Goal: Find specific page/section: Find specific page/section

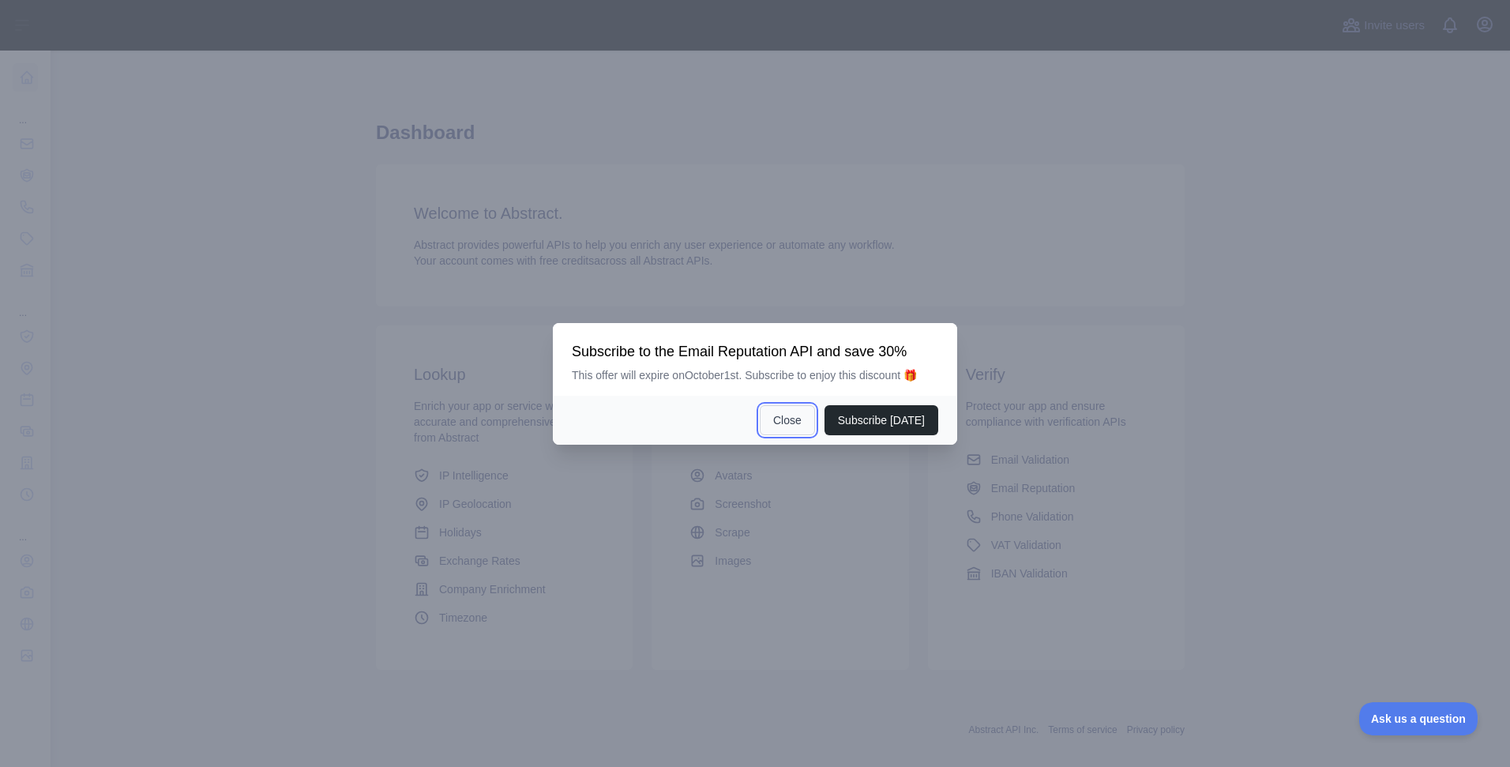
click at [787, 423] on button "Close" at bounding box center [787, 420] width 55 height 30
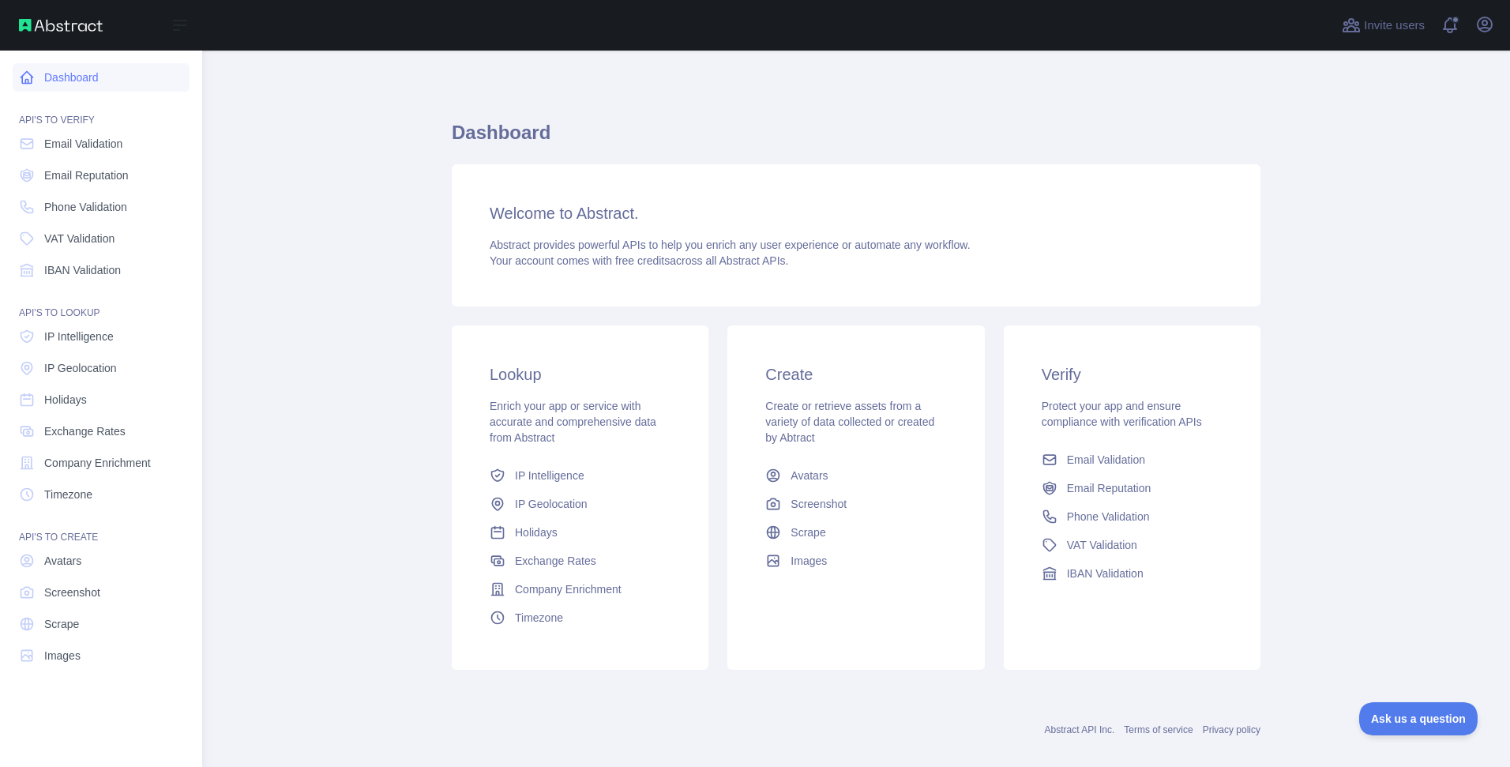
click at [102, 77] on link "Dashboard" at bounding box center [101, 77] width 177 height 28
click at [133, 369] on link "IP Geolocation" at bounding box center [101, 368] width 177 height 28
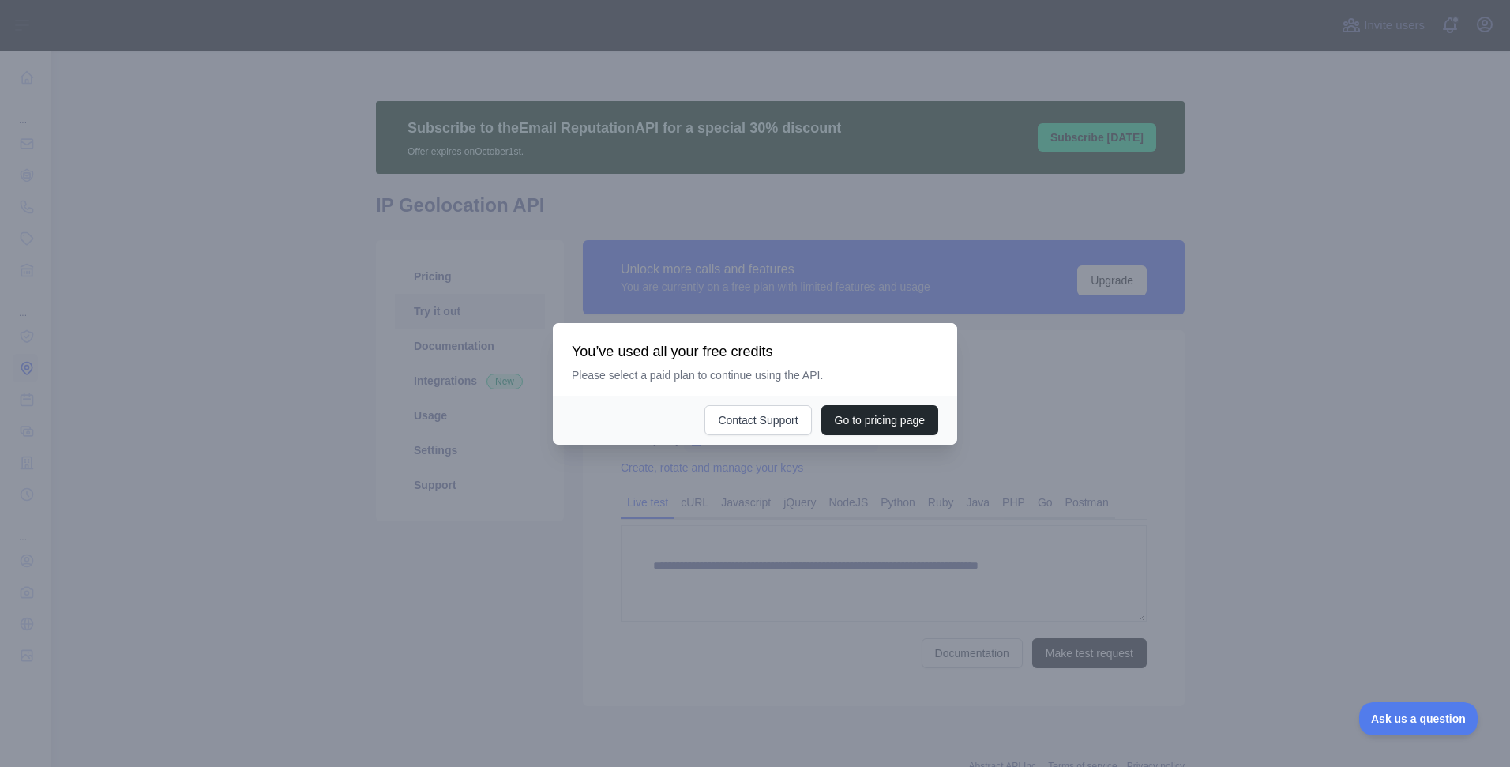
type textarea "**********"
click at [1232, 411] on div at bounding box center [755, 383] width 1510 height 767
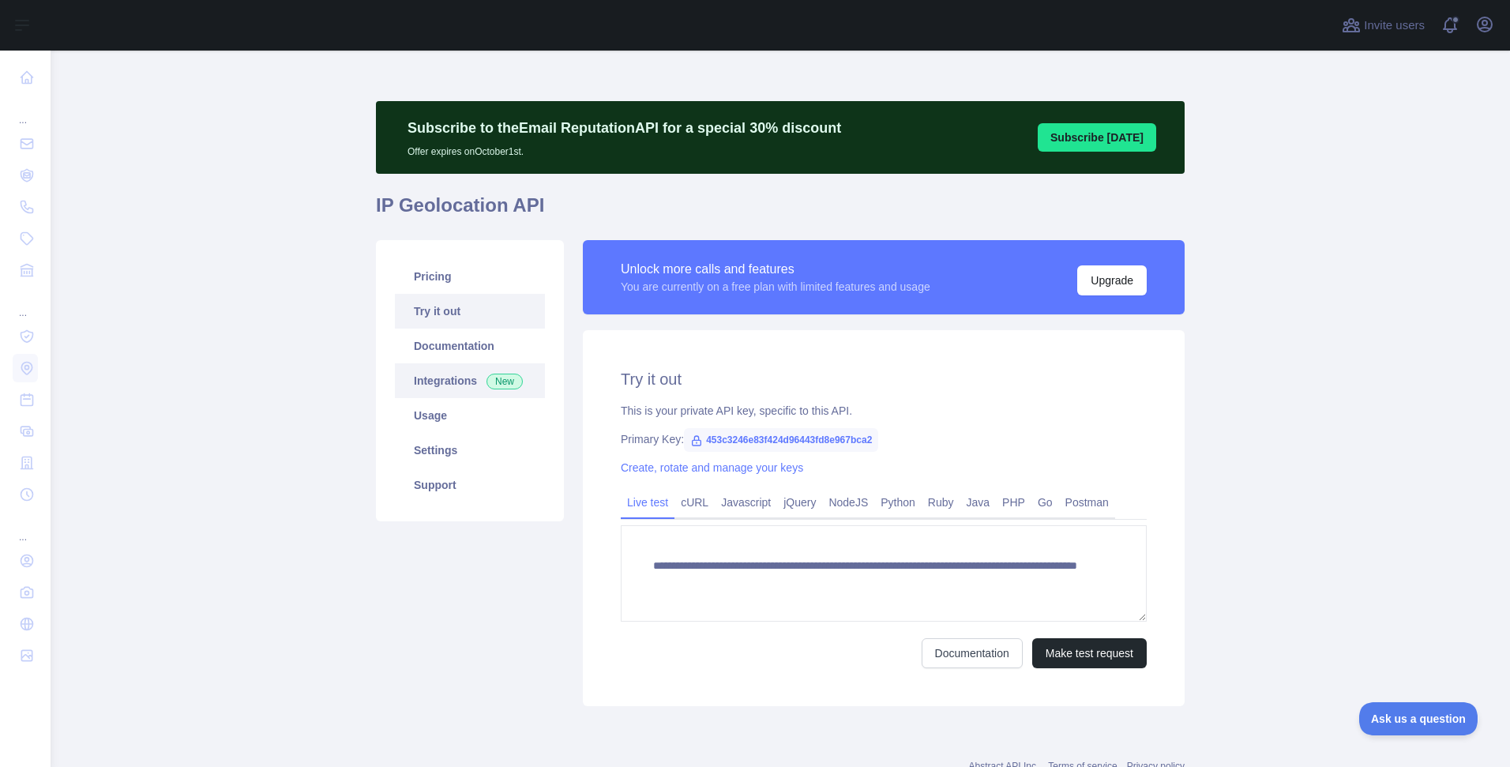
click at [447, 395] on link "Integrations New" at bounding box center [470, 380] width 150 height 35
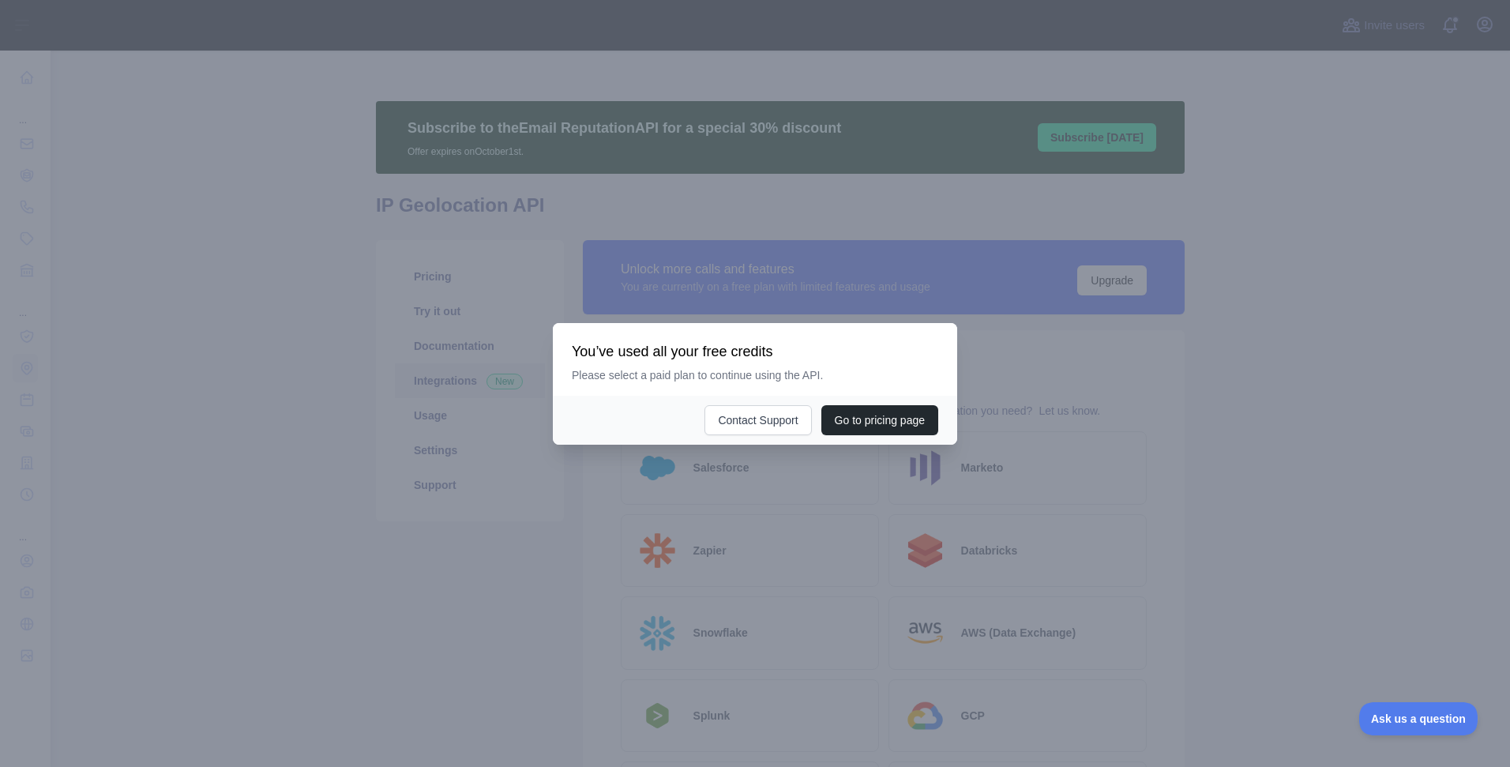
click at [445, 409] on div at bounding box center [755, 383] width 1510 height 767
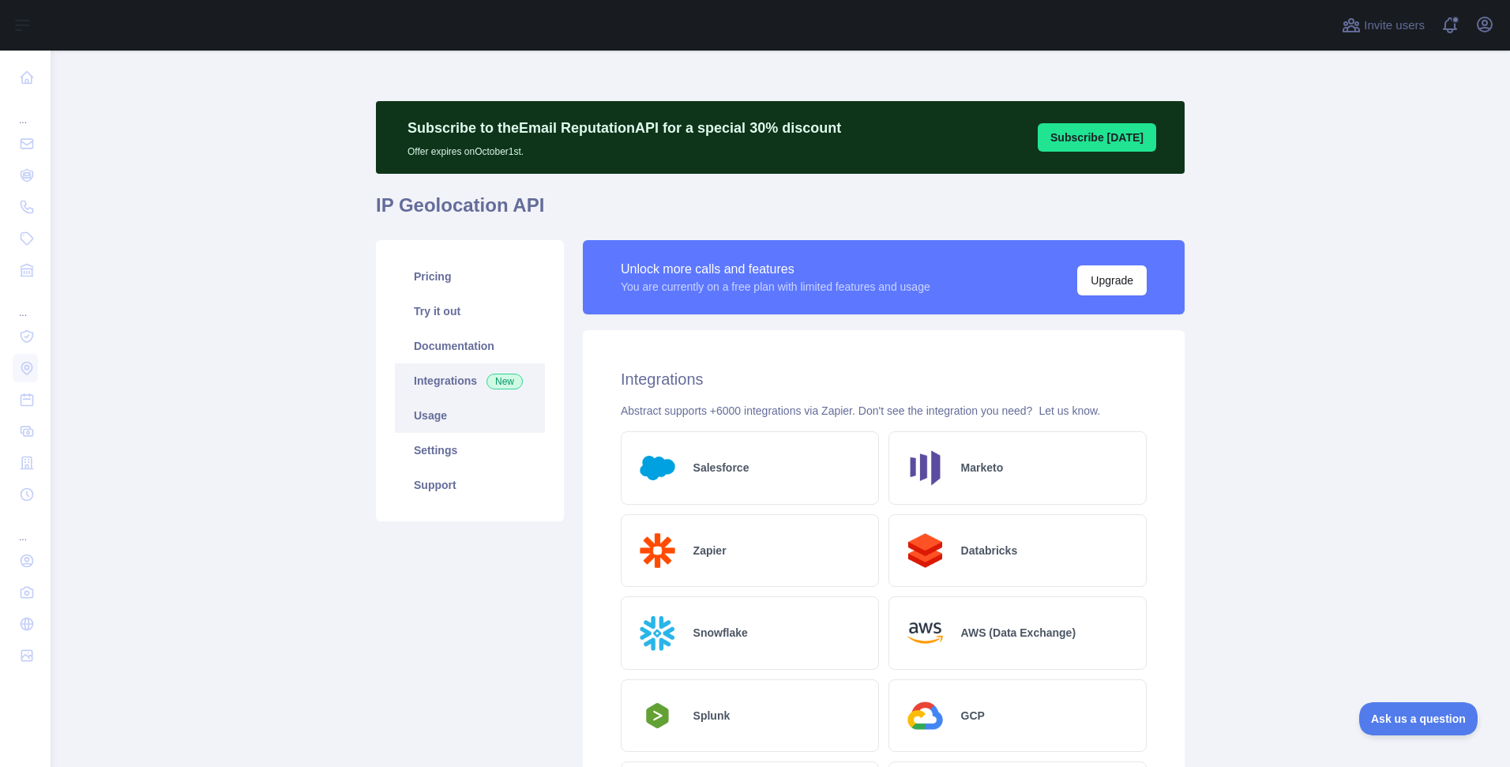
click at [452, 426] on link "Usage" at bounding box center [470, 415] width 150 height 35
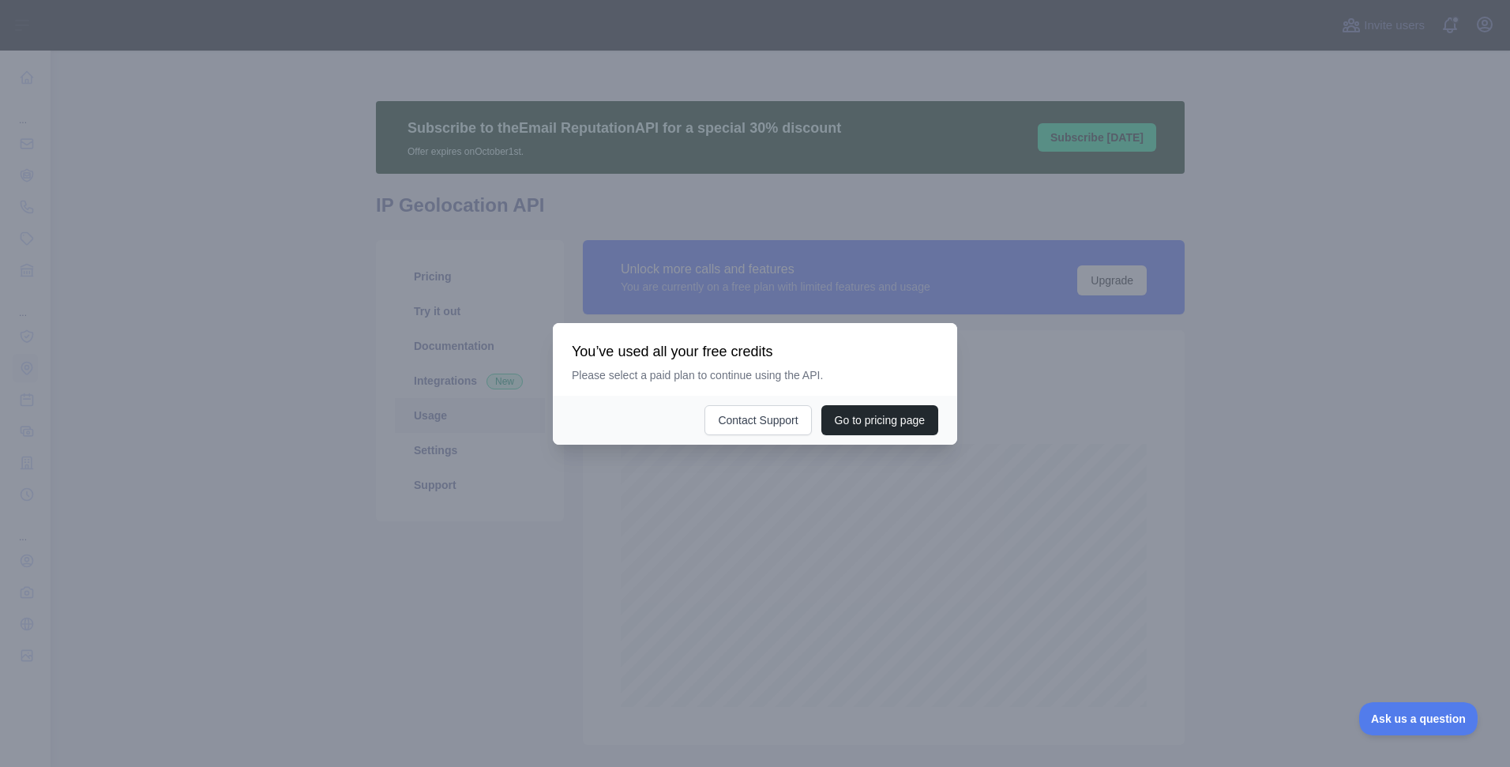
scroll to position [716, 1447]
click at [1245, 431] on div at bounding box center [755, 383] width 1510 height 767
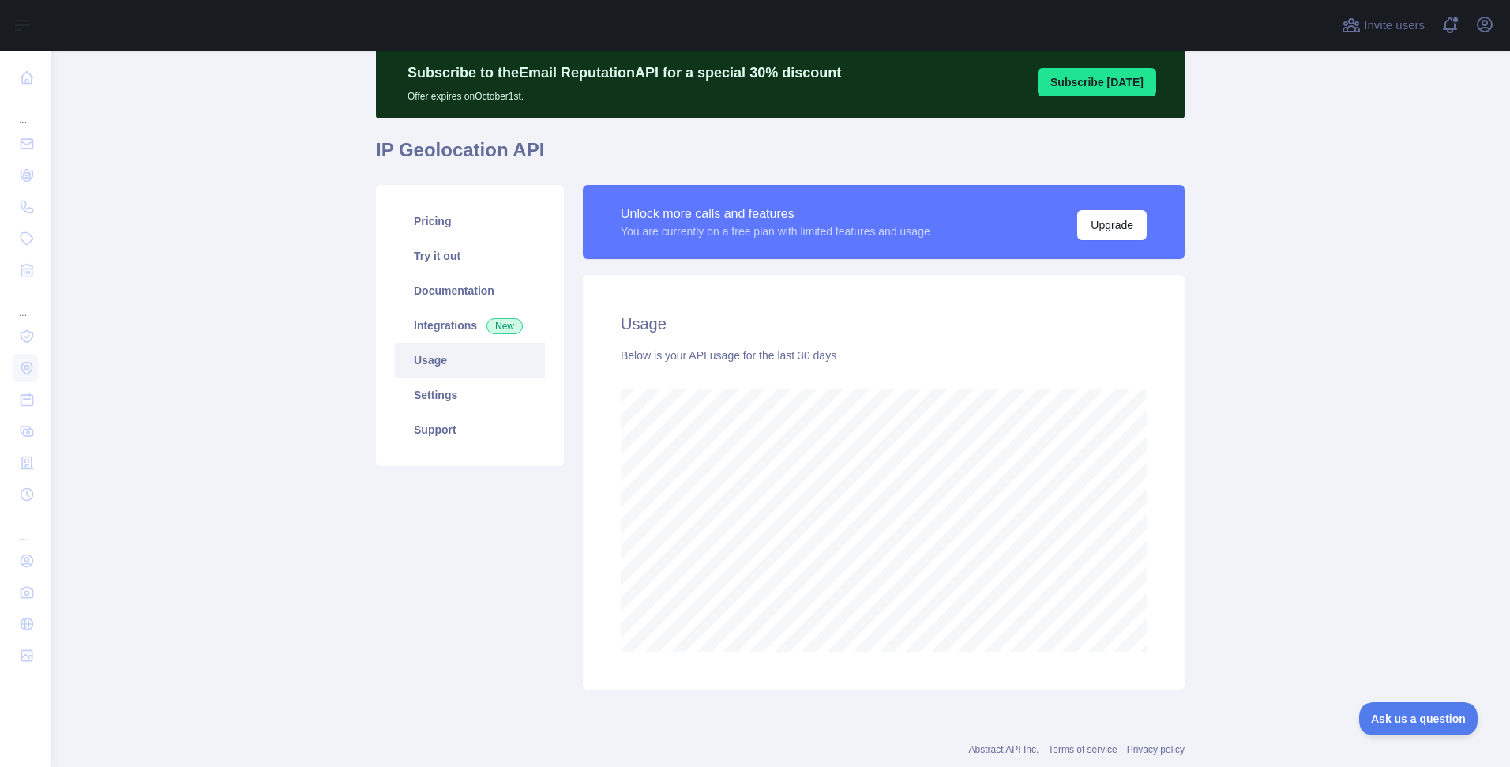
scroll to position [0, 0]
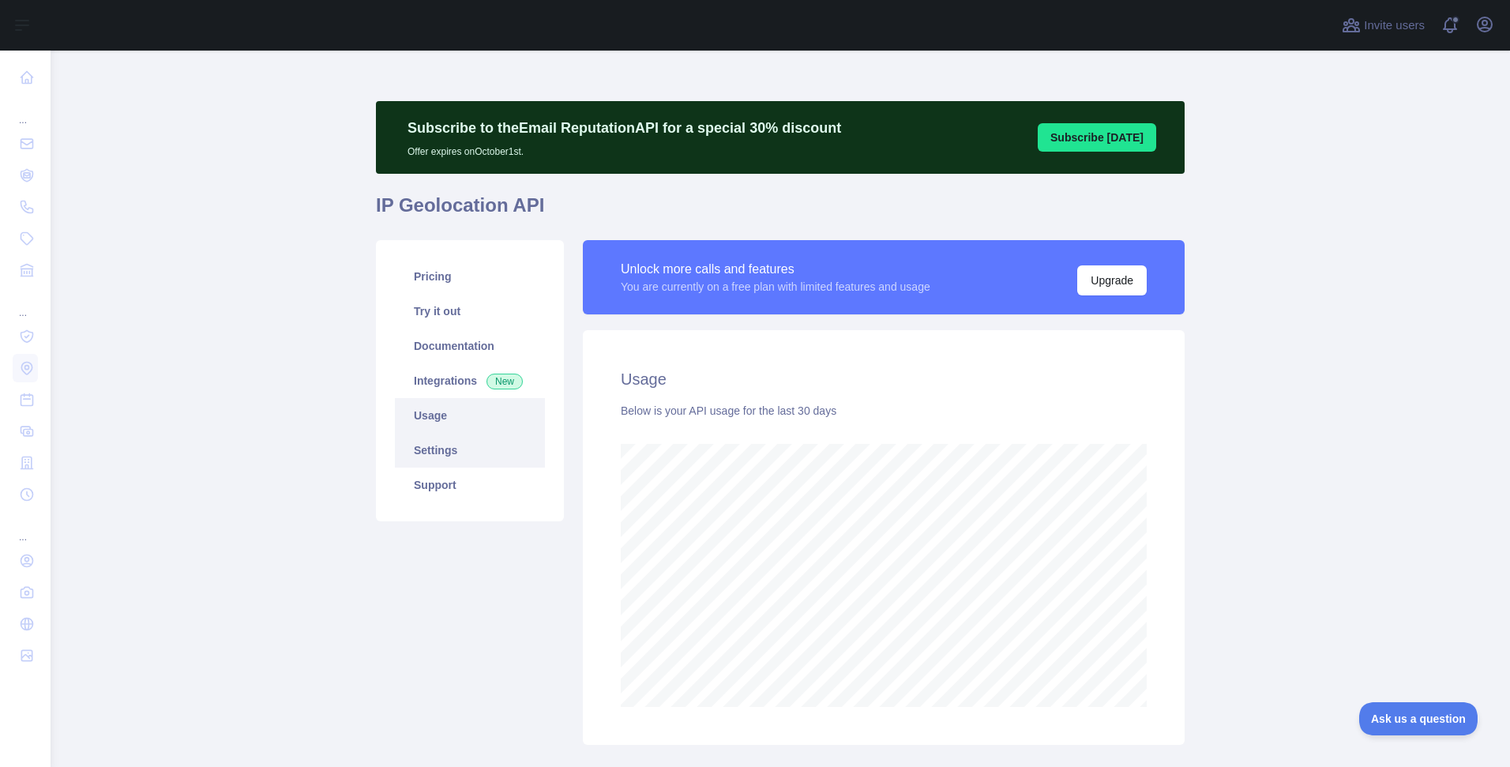
click at [475, 442] on link "Settings" at bounding box center [470, 450] width 150 height 35
